Goal: Information Seeking & Learning: Learn about a topic

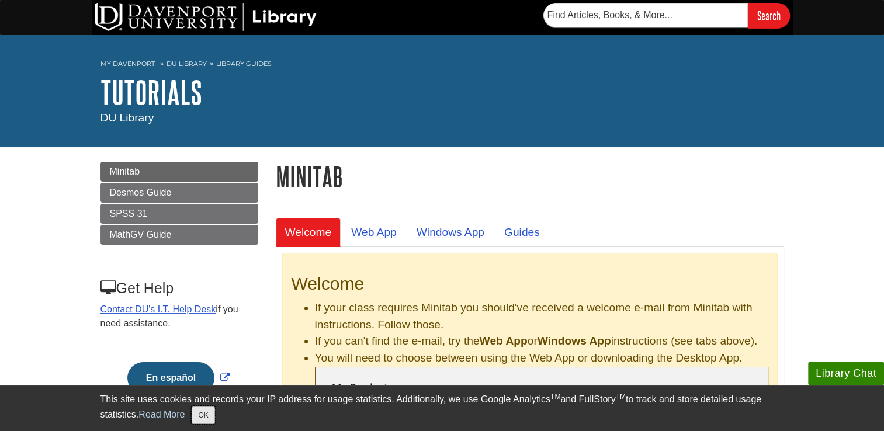
click at [194, 422] on button "OK" at bounding box center [203, 416] width 23 height 18
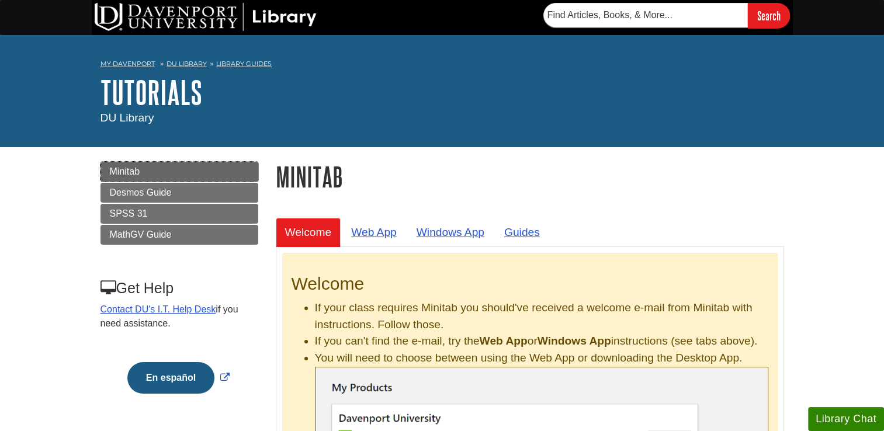
click at [133, 168] on span "Minitab" at bounding box center [125, 171] width 30 height 10
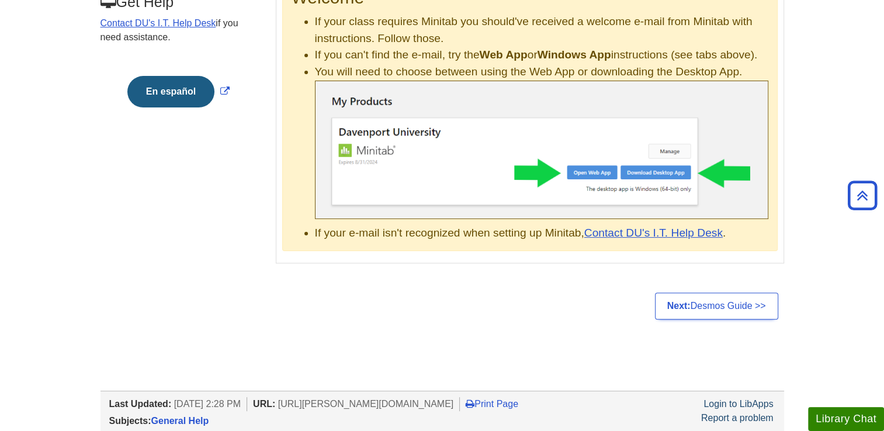
scroll to position [287, 0]
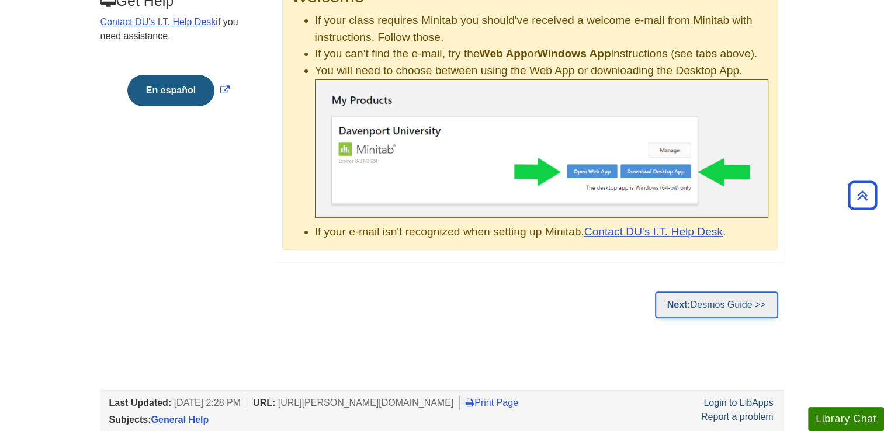
click at [711, 311] on link "Next: Desmos Guide >>" at bounding box center [716, 304] width 123 height 27
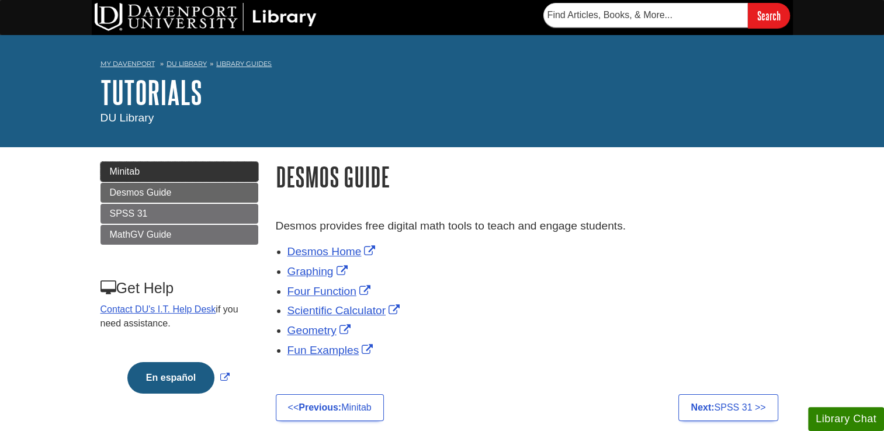
click at [124, 176] on span "Minitab" at bounding box center [125, 171] width 30 height 10
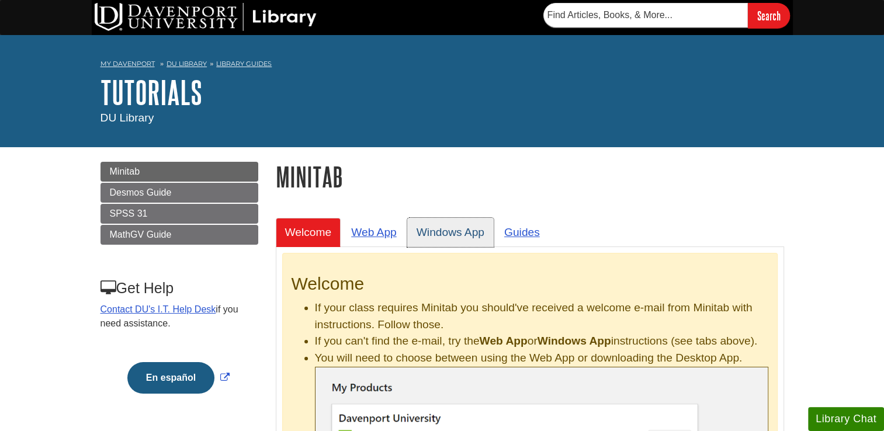
click at [431, 232] on link "Windows App" at bounding box center [450, 232] width 86 height 29
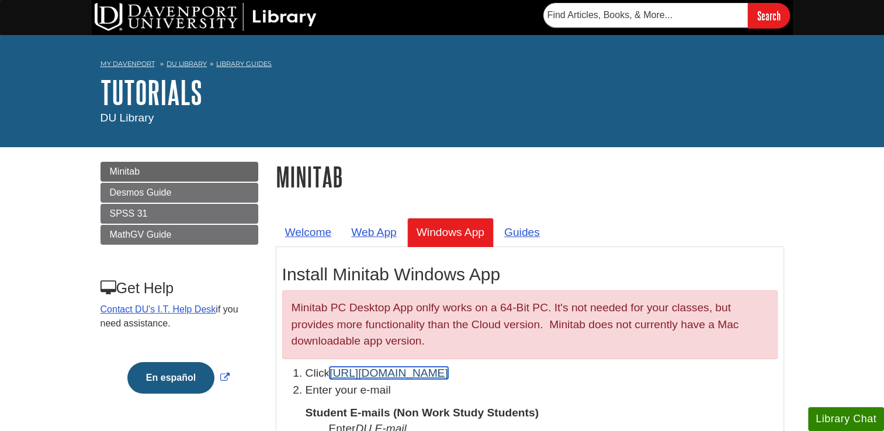
click at [346, 375] on link "[URL][DOMAIN_NAME]" at bounding box center [388, 373] width 119 height 12
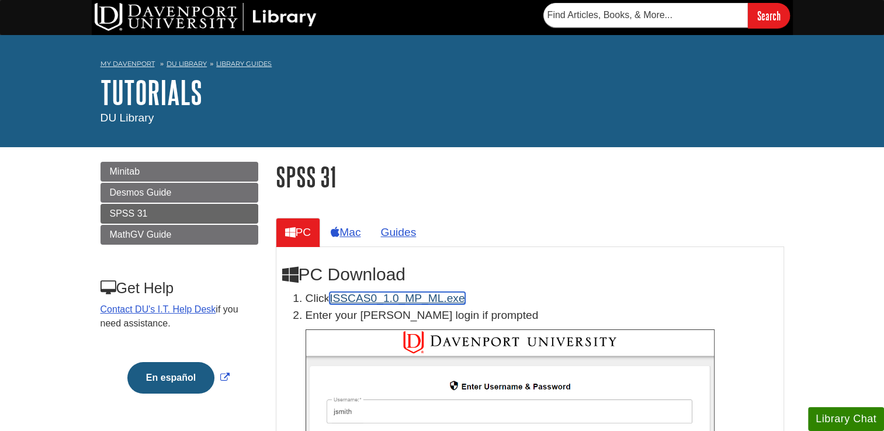
click at [409, 301] on link "ISSCAS0_1.0_MP_ML.exe" at bounding box center [396, 298] width 135 height 12
click at [509, 268] on h2 "PC Download" at bounding box center [529, 275] width 495 height 20
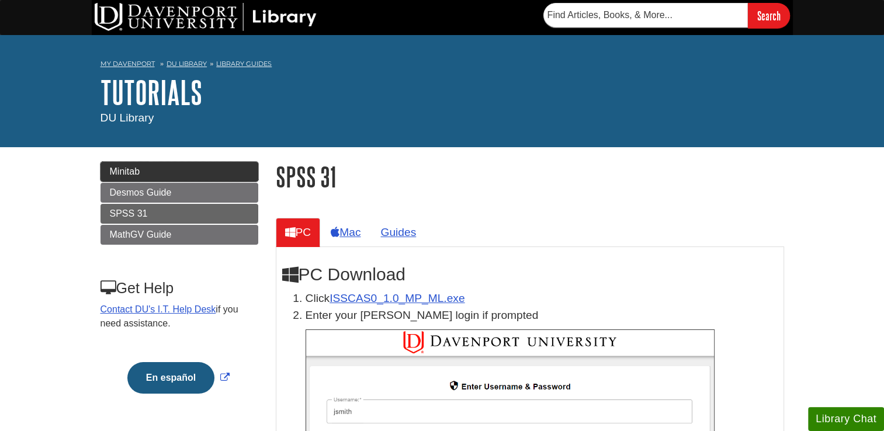
click at [158, 178] on link "Minitab" at bounding box center [179, 172] width 158 height 20
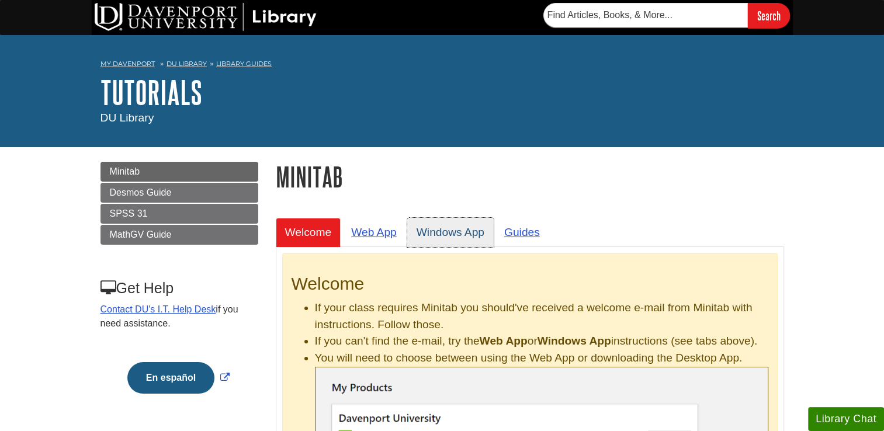
click at [446, 228] on link "Windows App" at bounding box center [450, 232] width 86 height 29
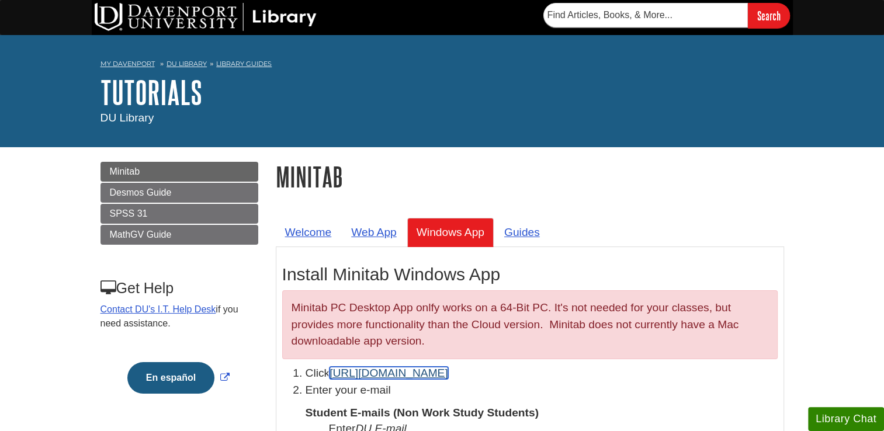
click at [354, 377] on link "https://app.minitab.com" at bounding box center [388, 373] width 119 height 12
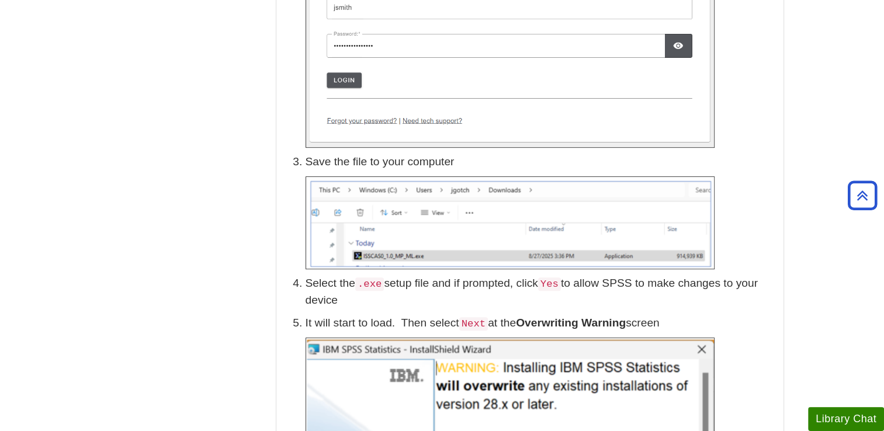
scroll to position [436, 0]
